Goal: Task Accomplishment & Management: Use online tool/utility

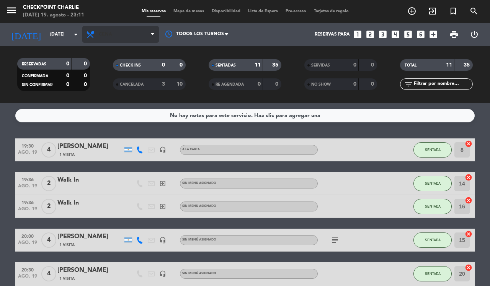
click at [99, 32] on span "Cena" at bounding box center [105, 34] width 13 height 5
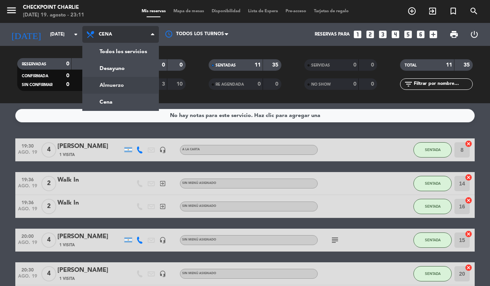
click at [139, 84] on div "menu Checkpoint [PERSON_NAME][DATE] 19. agosto - 23:11 Mis reservas Mapa de mes…" at bounding box center [245, 51] width 490 height 103
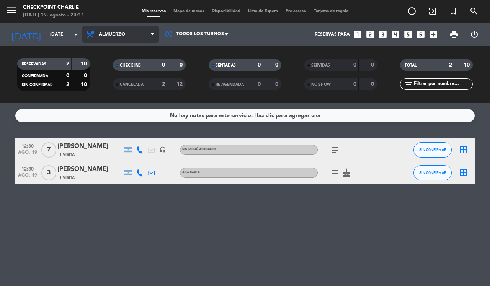
click at [133, 40] on span "Almuerzo" at bounding box center [120, 34] width 77 height 17
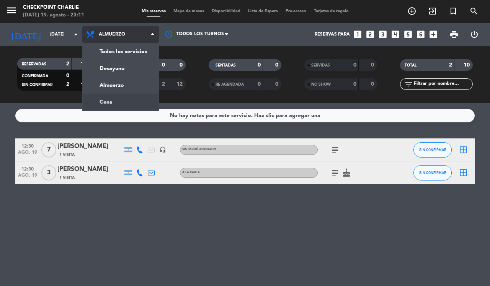
click at [129, 101] on div "menu Checkpoint [PERSON_NAME][DATE] 19. agosto - 23:11 Mis reservas Mapa de mes…" at bounding box center [245, 51] width 490 height 103
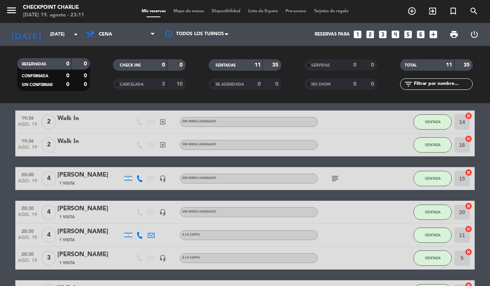
scroll to position [48, 0]
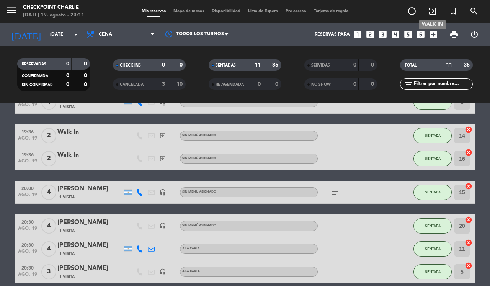
click at [433, 11] on icon "exit_to_app" at bounding box center [432, 11] width 9 height 9
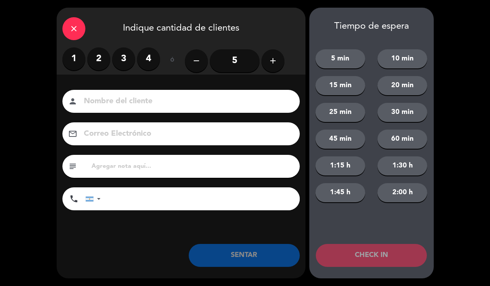
click at [121, 59] on label "3" at bounding box center [123, 58] width 23 height 23
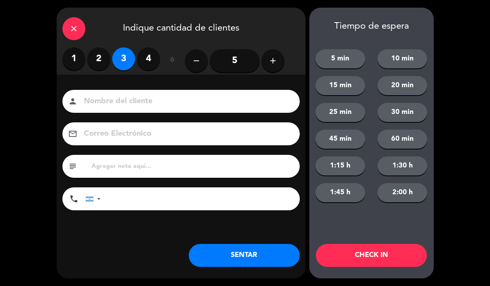
click at [234, 265] on button "SENTAR" at bounding box center [244, 255] width 111 height 23
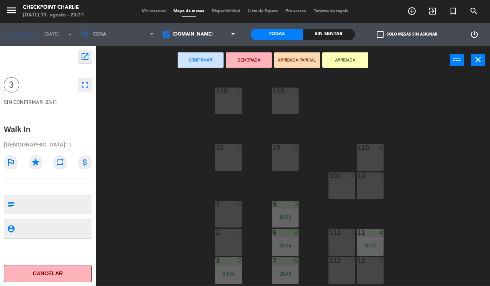
click at [232, 215] on div "1 6" at bounding box center [228, 214] width 27 height 27
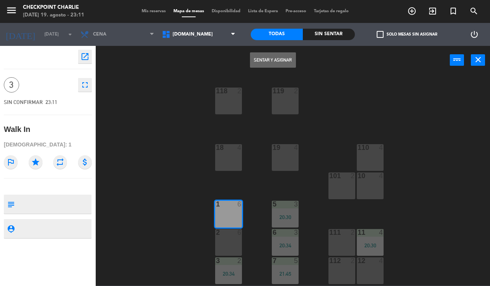
click at [277, 61] on button "Sentar y Asignar" at bounding box center [273, 59] width 46 height 15
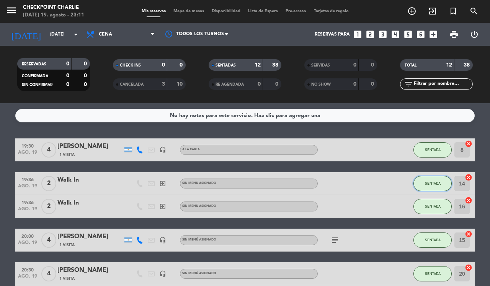
click at [443, 178] on button "SENTADA" at bounding box center [432, 183] width 38 height 15
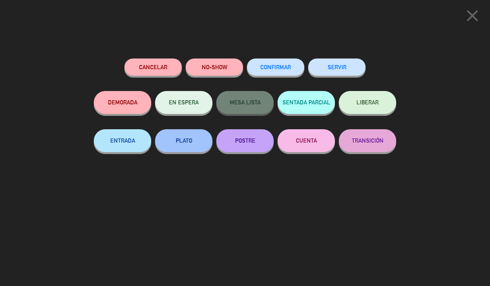
click at [342, 67] on button "SERVIR" at bounding box center [336, 67] width 57 height 17
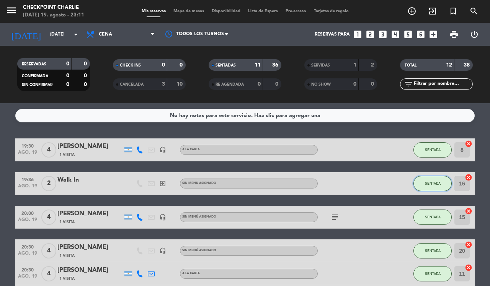
click at [430, 183] on span "SENTADA" at bounding box center [433, 183] width 16 height 4
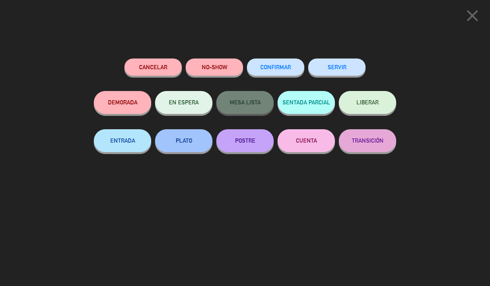
click at [356, 67] on button "SERVIR" at bounding box center [336, 67] width 57 height 17
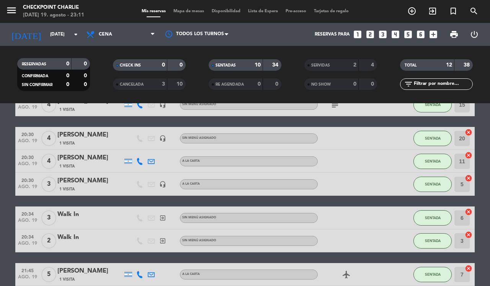
scroll to position [96, 0]
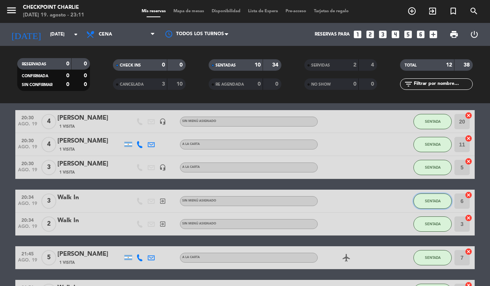
click at [416, 199] on button "SENTADA" at bounding box center [432, 201] width 38 height 15
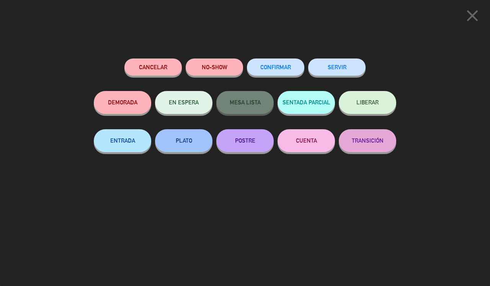
click at [328, 66] on button "SERVIR" at bounding box center [336, 67] width 57 height 17
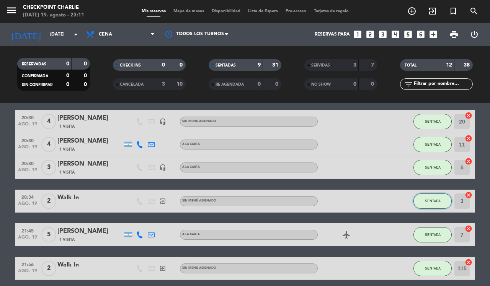
click at [428, 199] on span "SENTADA" at bounding box center [433, 201] width 16 height 4
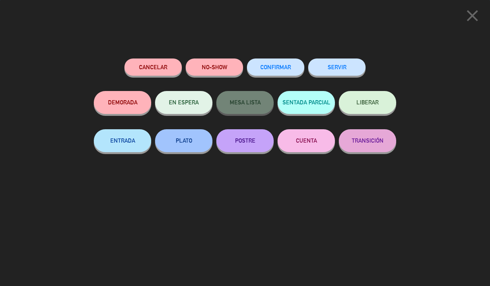
click at [318, 69] on button "SERVIR" at bounding box center [336, 67] width 57 height 17
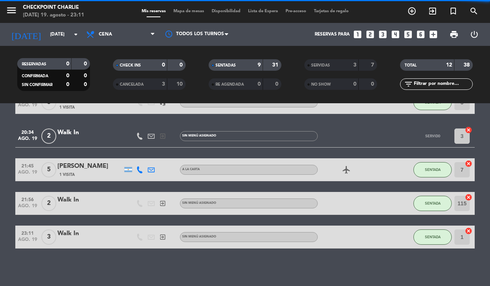
scroll to position [127, 0]
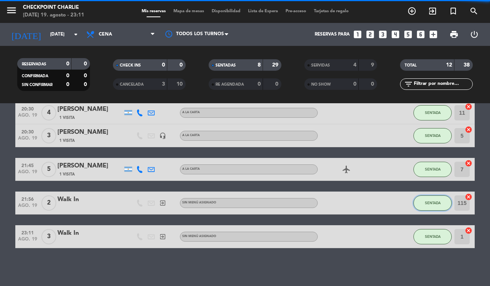
click at [429, 204] on span "SENTADA" at bounding box center [433, 203] width 16 height 4
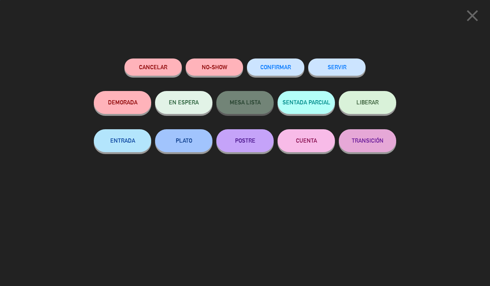
click at [429, 204] on div "close Cancelar NO-SHOW CONFIRMAR SERVIR DEMORADA EN ESPERA MESA LISTA SENTADA P…" at bounding box center [245, 143] width 490 height 286
click at [351, 78] on div "SERVIR" at bounding box center [336, 75] width 57 height 33
click at [351, 73] on button "SERVIR" at bounding box center [336, 67] width 57 height 17
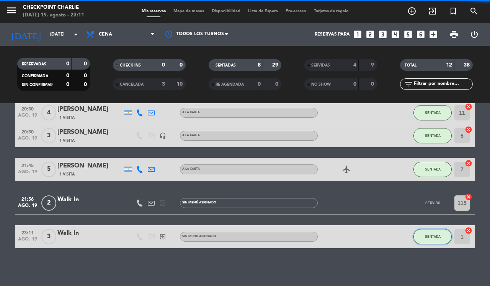
click at [417, 235] on button "SENTADA" at bounding box center [432, 236] width 38 height 15
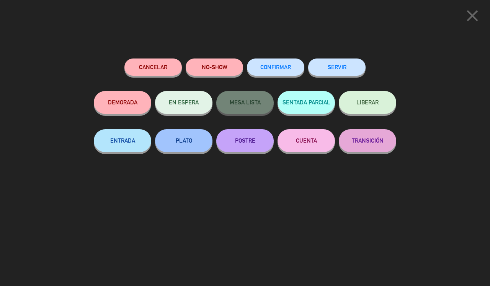
scroll to position [94, 0]
click at [324, 61] on button "SERVIR" at bounding box center [336, 67] width 57 height 17
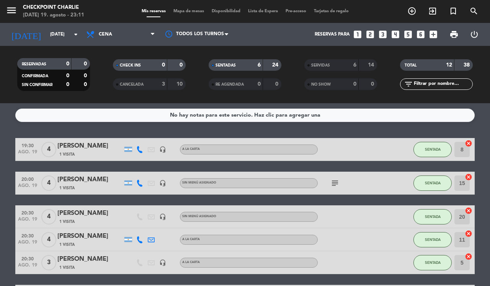
scroll to position [0, 0]
